Goal: Task Accomplishment & Management: Manage account settings

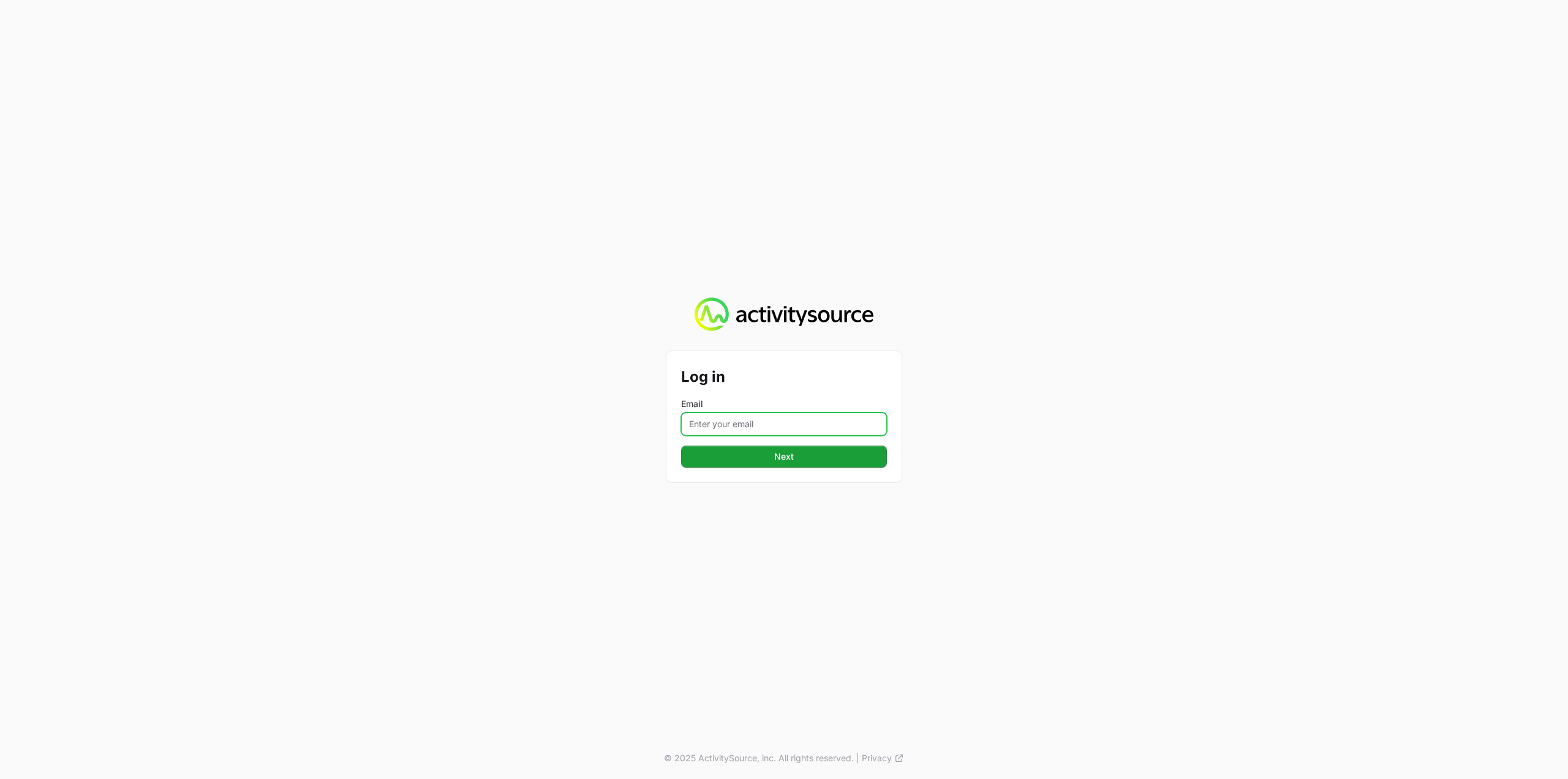
click at [724, 423] on input "Email" at bounding box center [784, 423] width 206 height 23
type input "Mustafa.larki@nextgen.group"
click at [774, 462] on button "Next" at bounding box center [784, 457] width 206 height 22
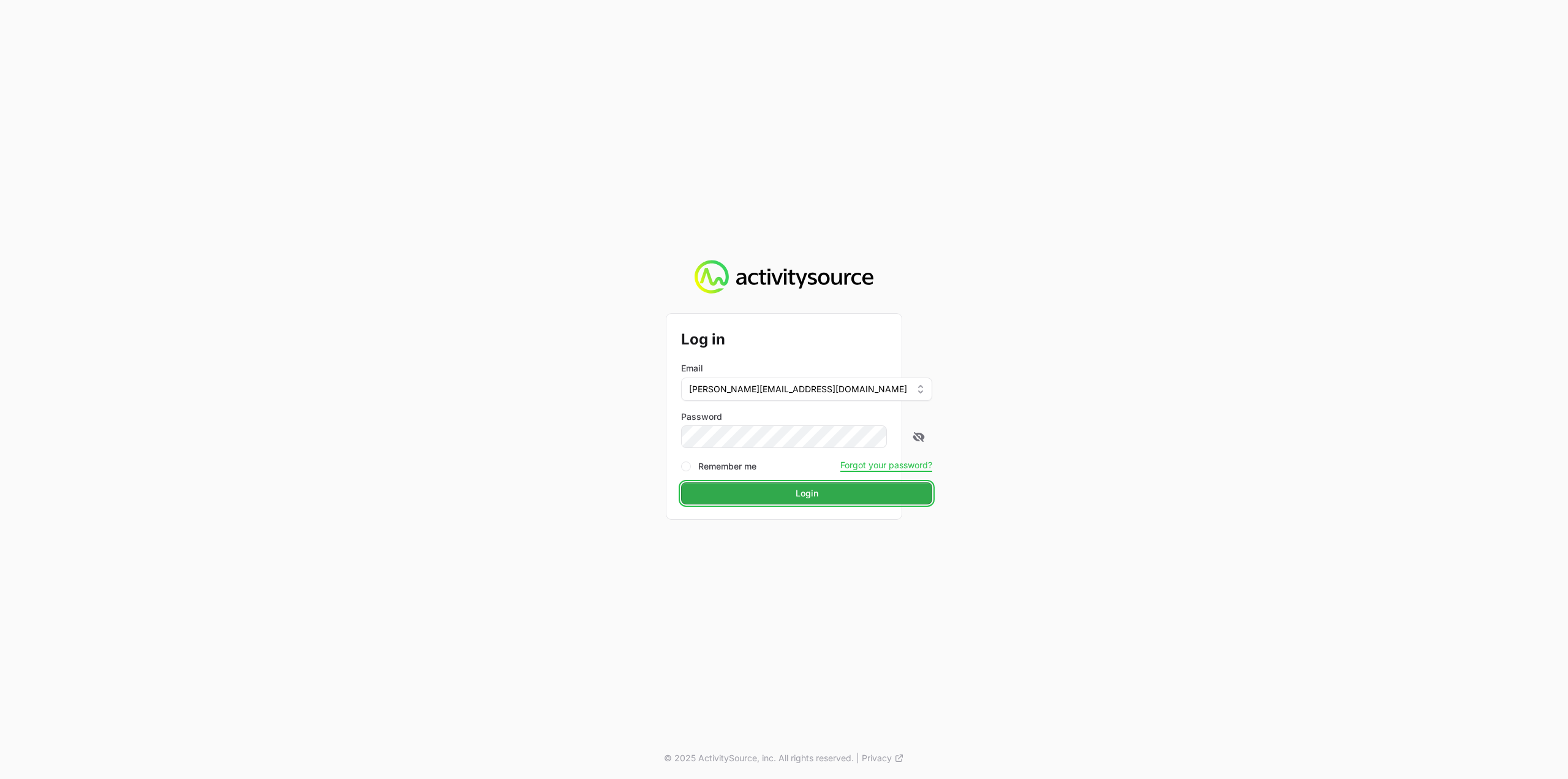
click at [758, 494] on button "Login" at bounding box center [806, 494] width 251 height 22
